Goal: Task Accomplishment & Management: Manage account settings

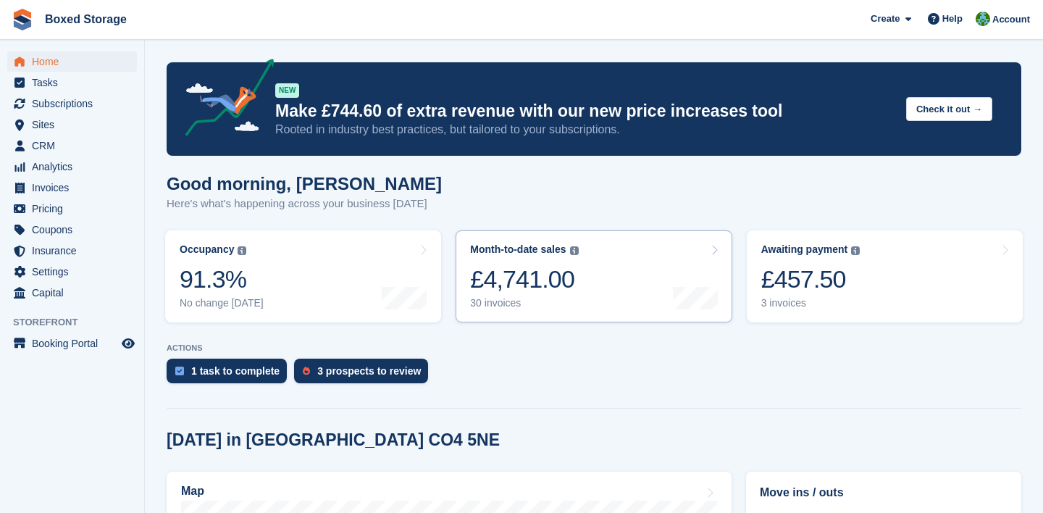
click at [618, 272] on link "Month-to-date sales The sum of all finalised invoices generated this month to d…" at bounding box center [593, 276] width 276 height 92
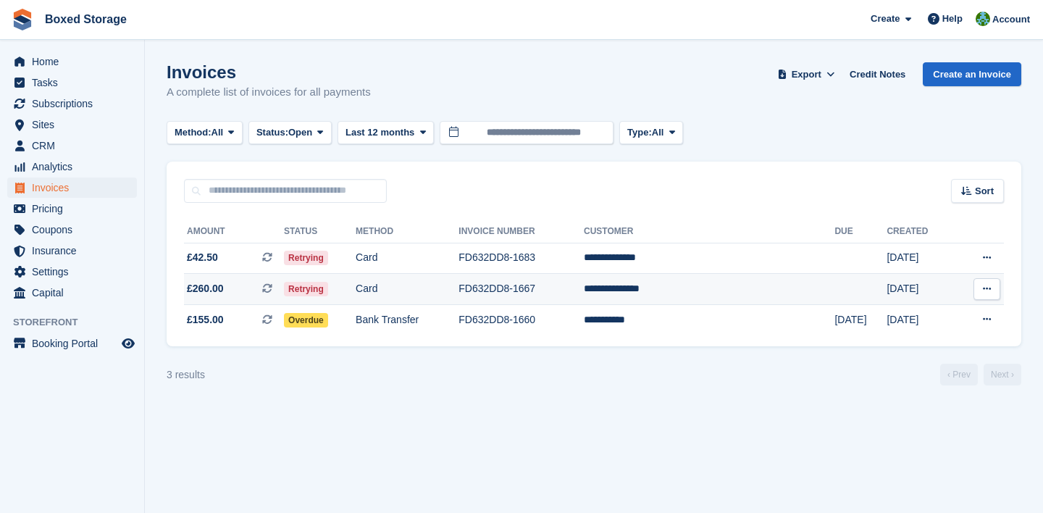
click at [811, 290] on td "**********" at bounding box center [709, 289] width 251 height 31
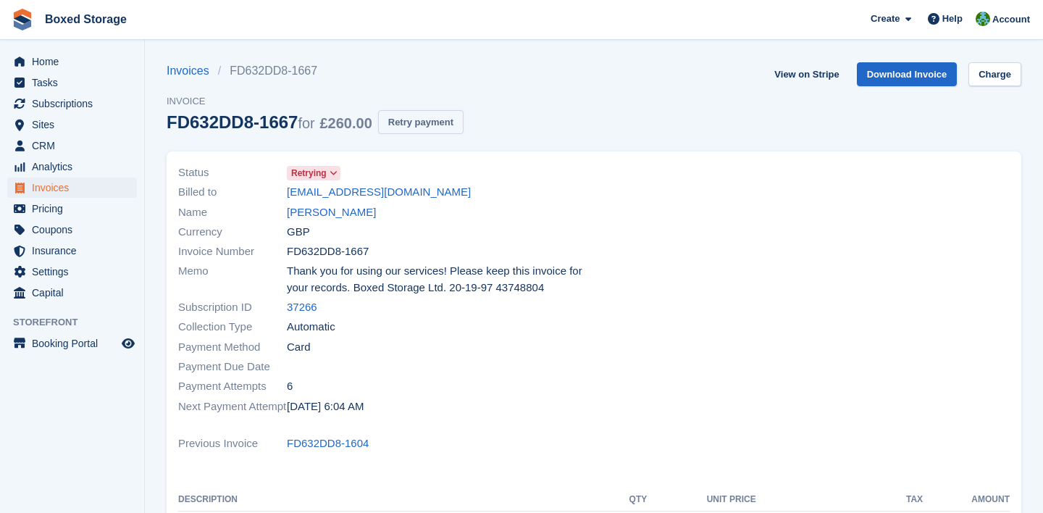
click at [436, 114] on button "Retry payment" at bounding box center [420, 122] width 85 height 24
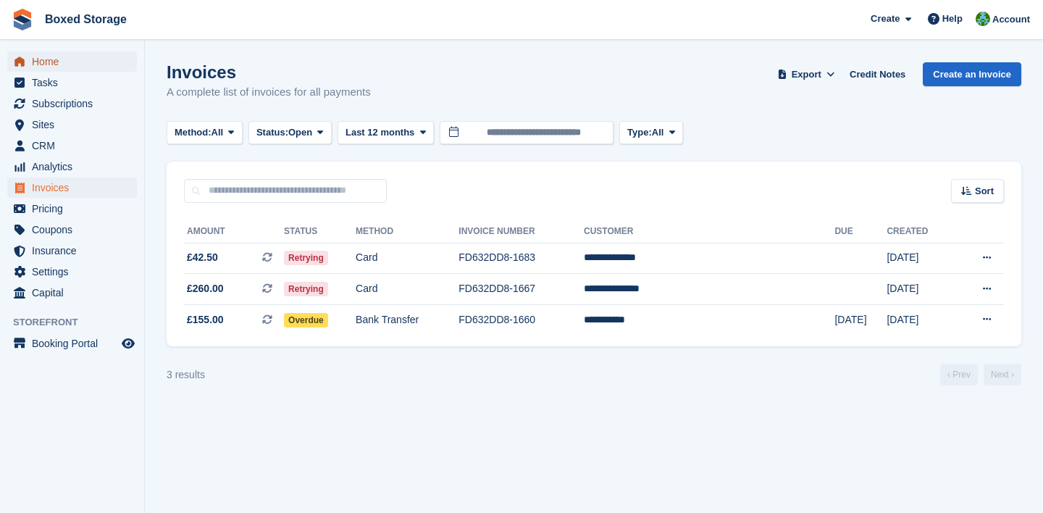
click at [117, 59] on span "Home" at bounding box center [75, 61] width 87 height 20
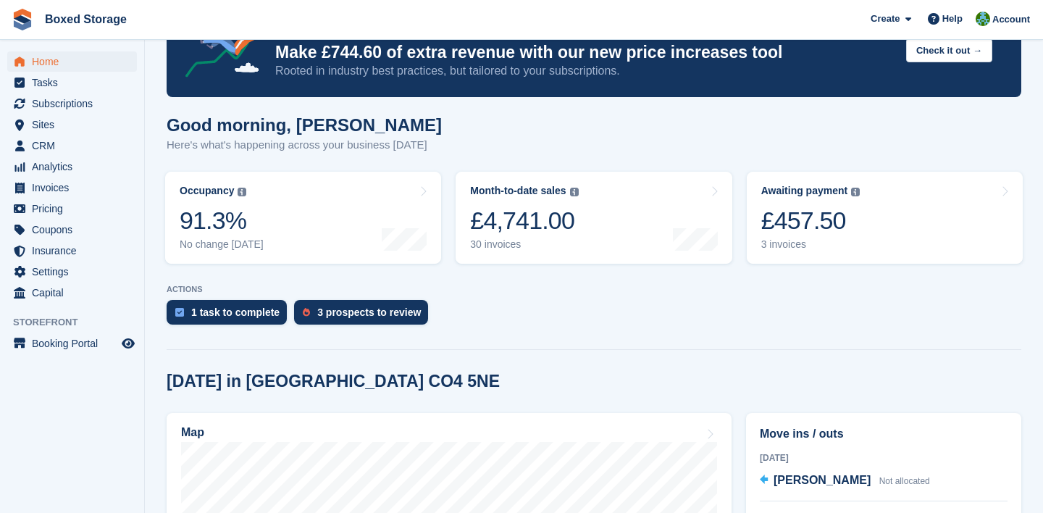
scroll to position [172, 0]
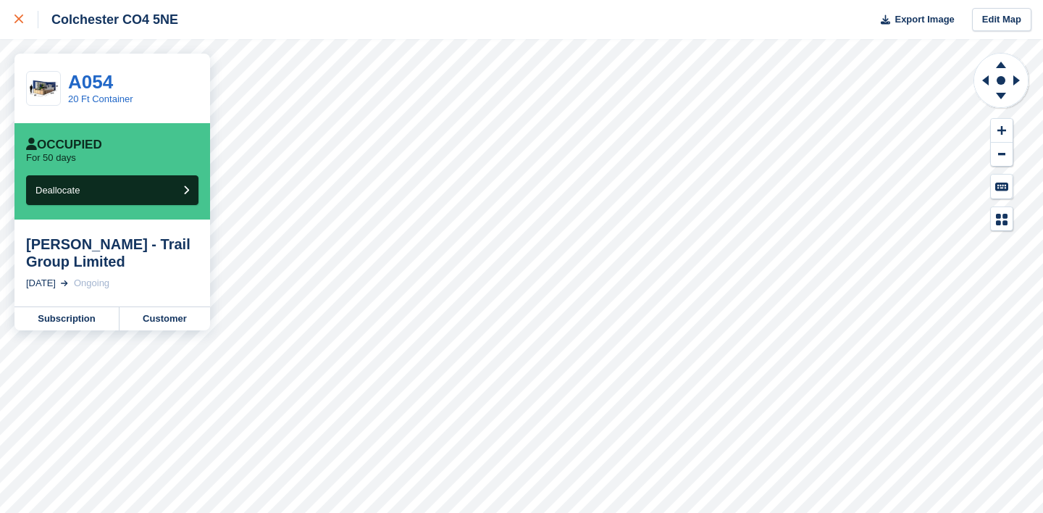
click at [21, 20] on icon at bounding box center [18, 18] width 9 height 9
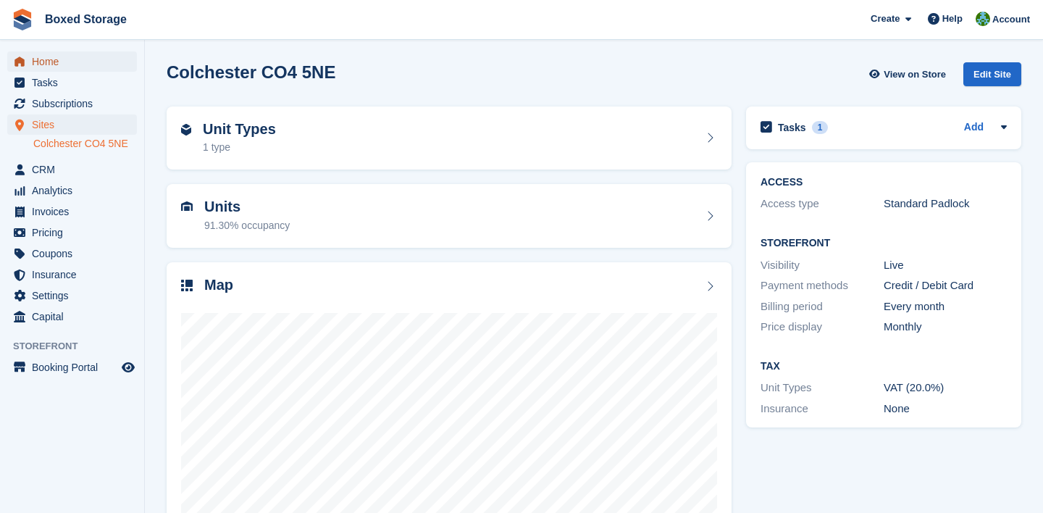
click at [40, 70] on span "Home" at bounding box center [75, 61] width 87 height 20
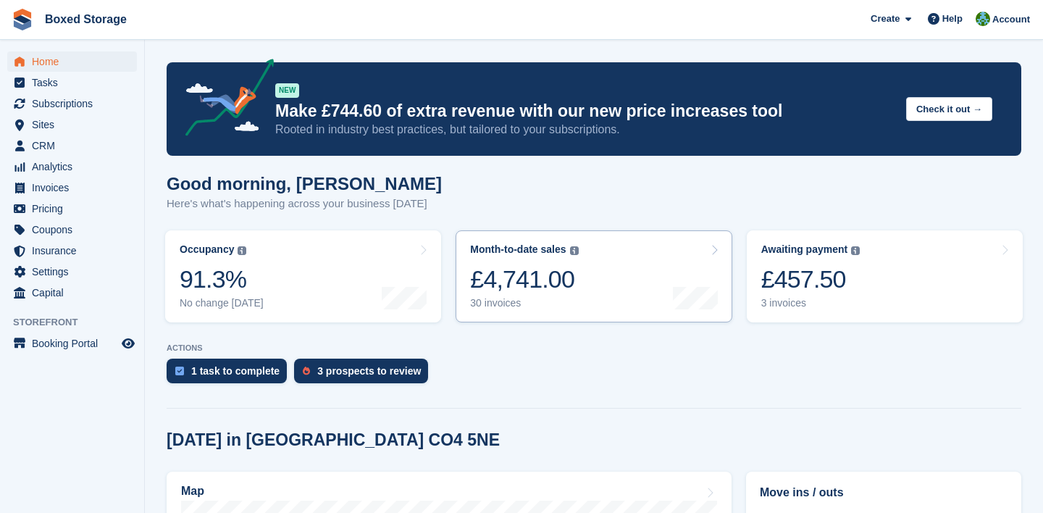
click at [553, 264] on div "Month-to-date sales The sum of all finalised invoices generated this month to d…" at bounding box center [524, 276] width 108 height 66
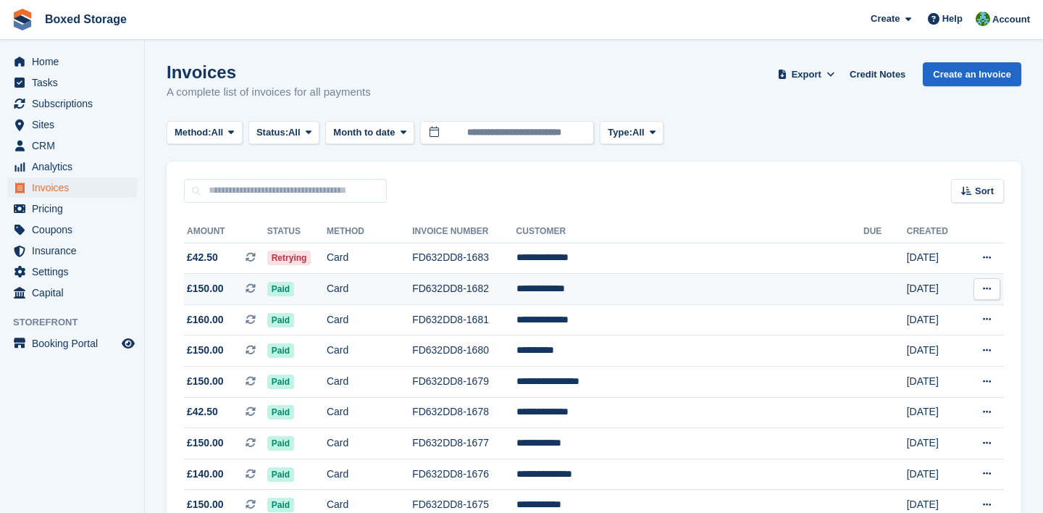
click at [516, 285] on td "FD632DD8-1682" at bounding box center [464, 289] width 104 height 31
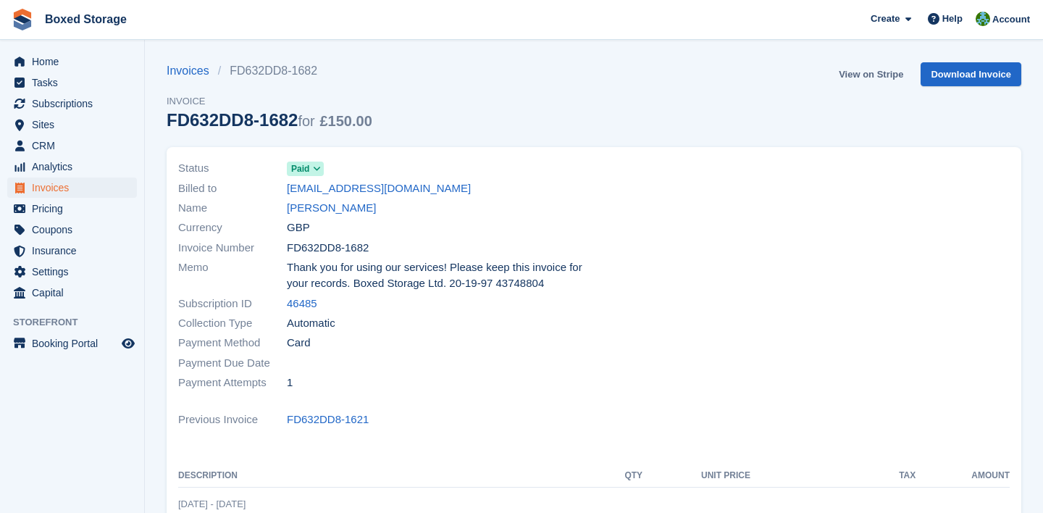
click at [868, 77] on link "View on Stripe" at bounding box center [871, 74] width 76 height 24
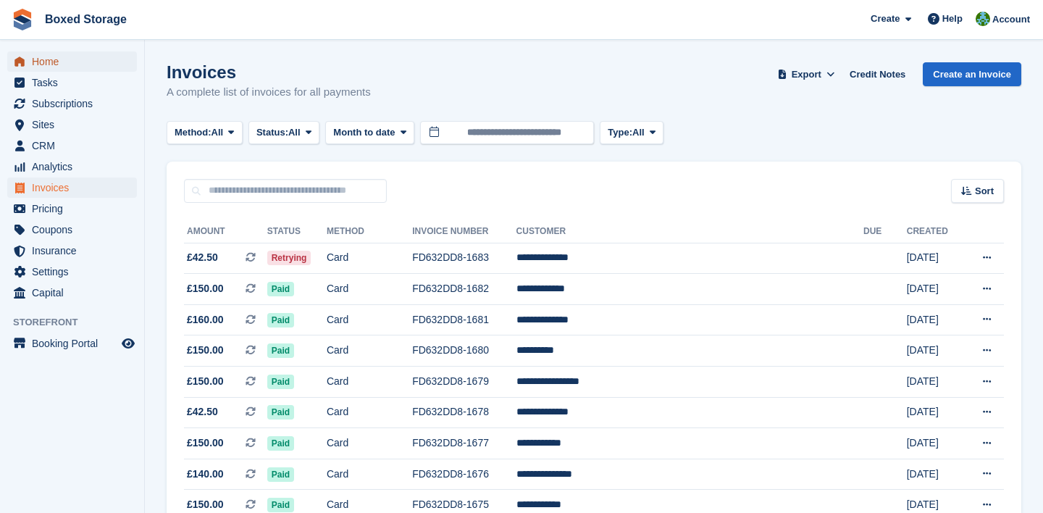
click at [30, 67] on link "Home" at bounding box center [72, 61] width 130 height 20
click at [112, 64] on span "Home" at bounding box center [75, 61] width 87 height 20
